Goal: Transaction & Acquisition: Purchase product/service

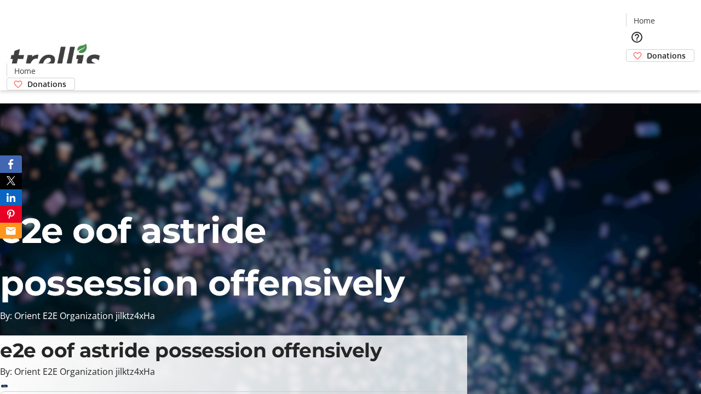
click at [647, 50] on span "Donations" at bounding box center [666, 55] width 39 height 11
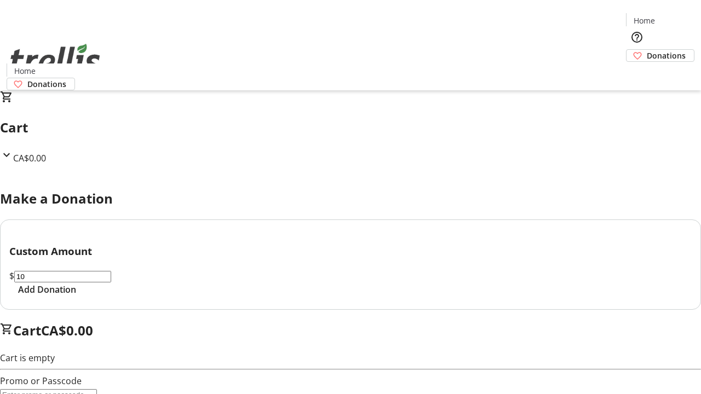
click at [76, 296] on span "Add Donation" at bounding box center [47, 289] width 58 height 13
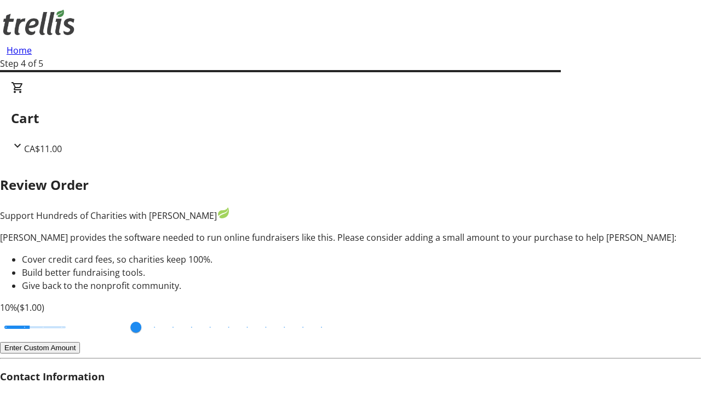
type input "20"
click at [77, 315] on input "Cover fees percentage" at bounding box center [35, 327] width 84 height 24
